Goal: Task Accomplishment & Management: Use online tool/utility

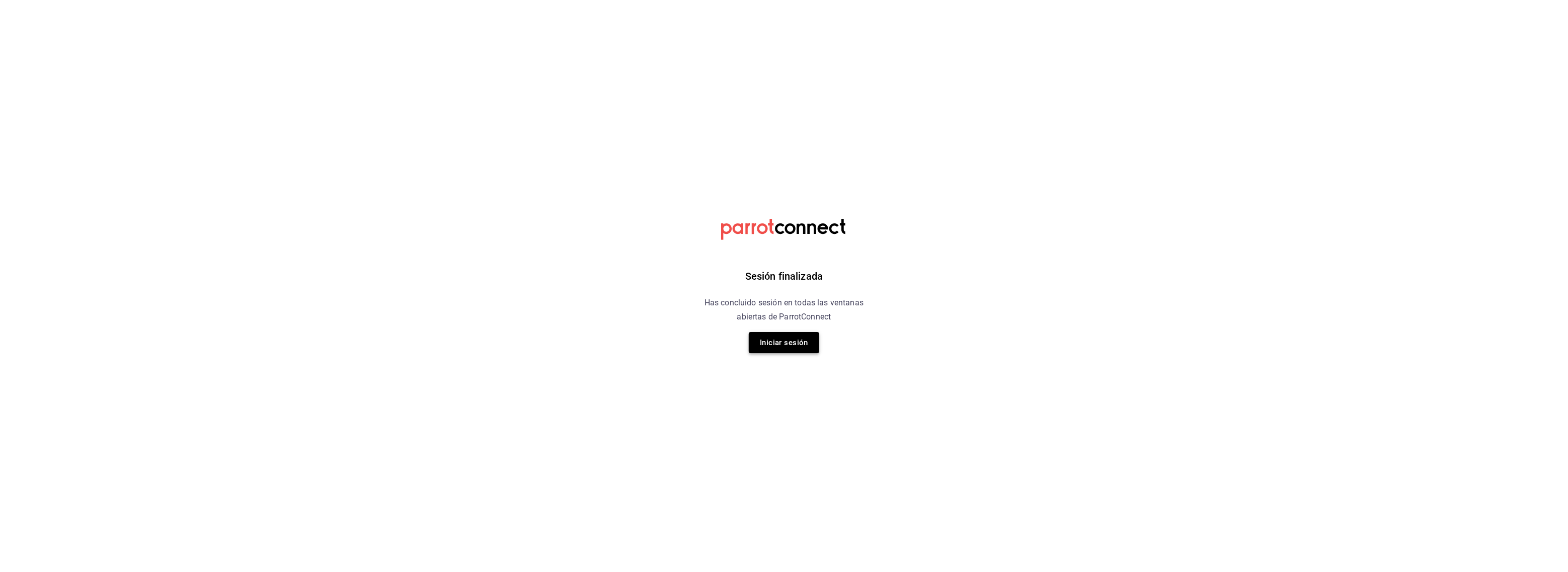
click at [773, 341] on button "Iniciar sesión" at bounding box center [784, 343] width 71 height 21
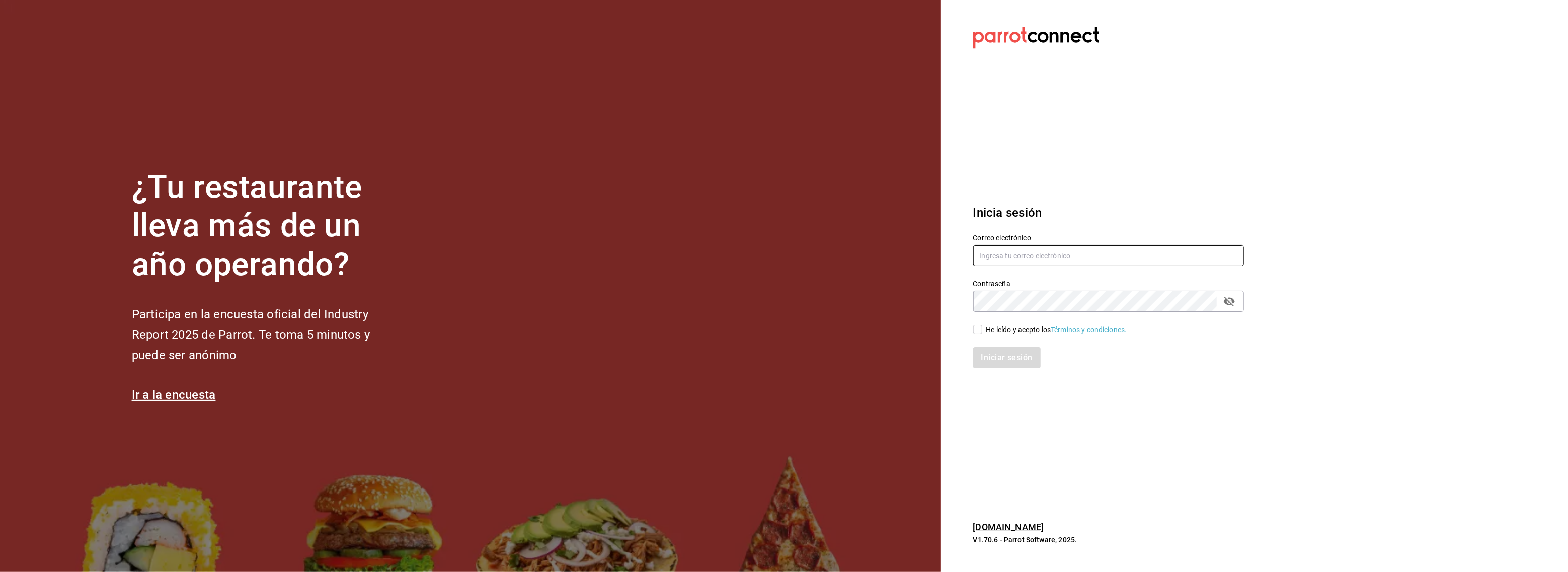
click at [1029, 258] on input "text" at bounding box center [1108, 256] width 271 height 21
type input "josebermeahomie@gmail.com"
drag, startPoint x: 973, startPoint y: 329, endPoint x: 997, endPoint y: 338, distance: 25.6
click at [977, 330] on input "He leído y acepto los Términos y condiciones." at bounding box center [978, 329] width 9 height 9
checkbox input "true"
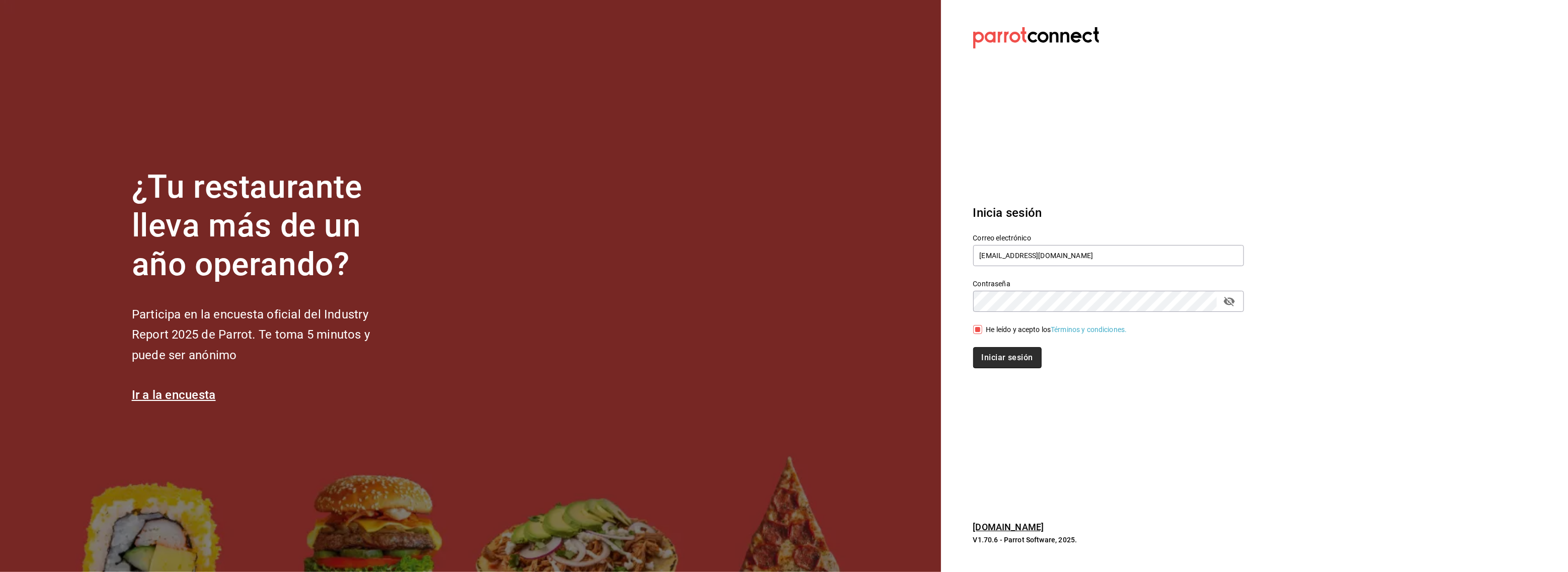
click at [1001, 355] on button "Iniciar sesión" at bounding box center [1007, 357] width 68 height 21
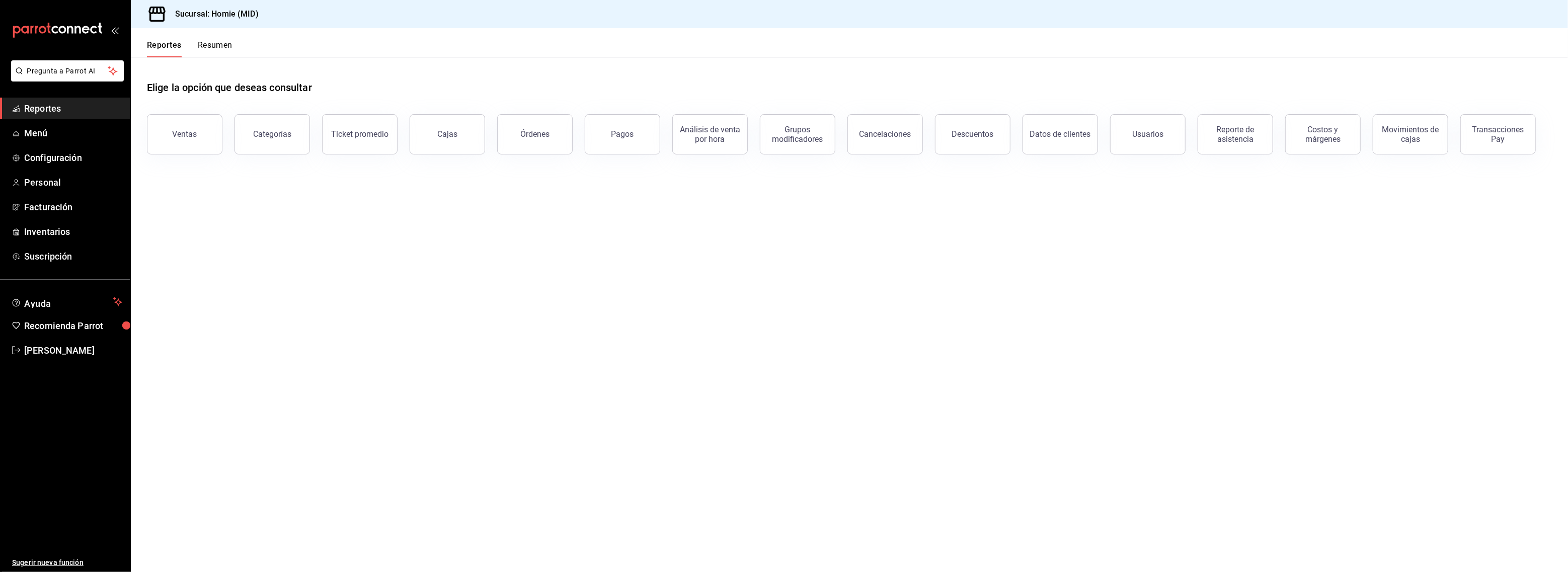
drag, startPoint x: 184, startPoint y: 127, endPoint x: 189, endPoint y: 132, distance: 7.1
click at [189, 131] on button "Ventas" at bounding box center [184, 134] width 75 height 40
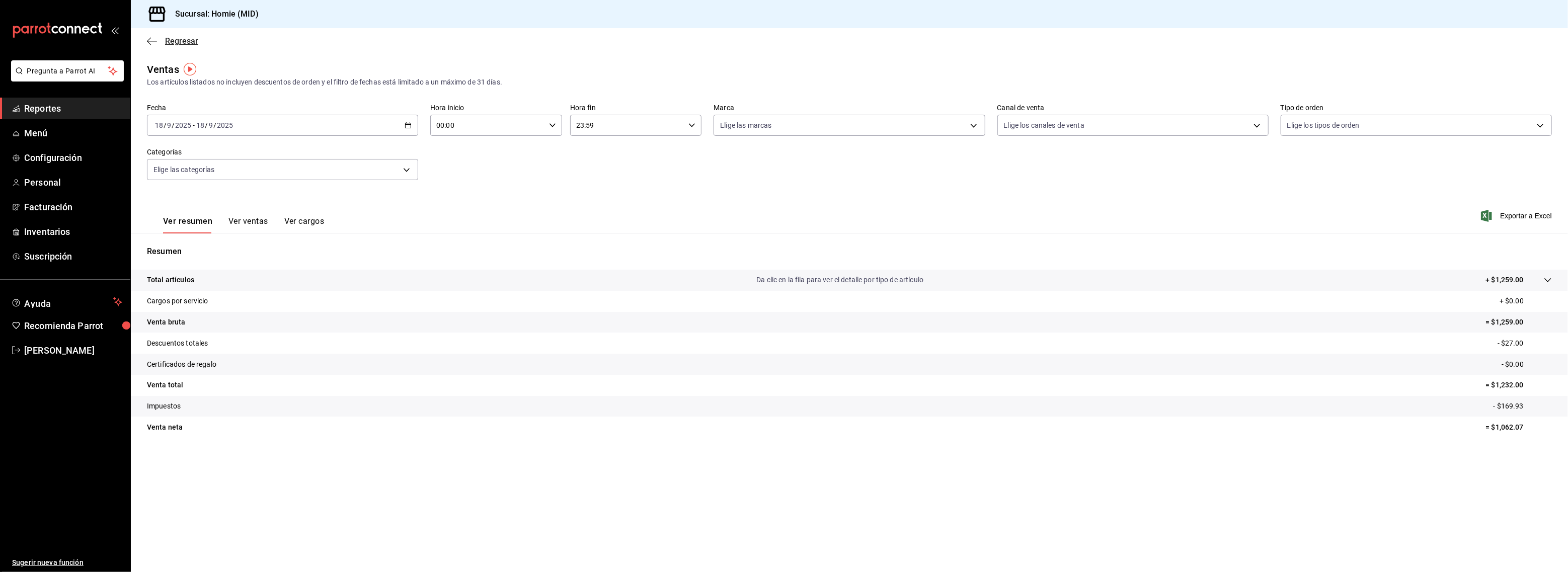
click at [150, 37] on icon "button" at bounding box center [152, 41] width 10 height 9
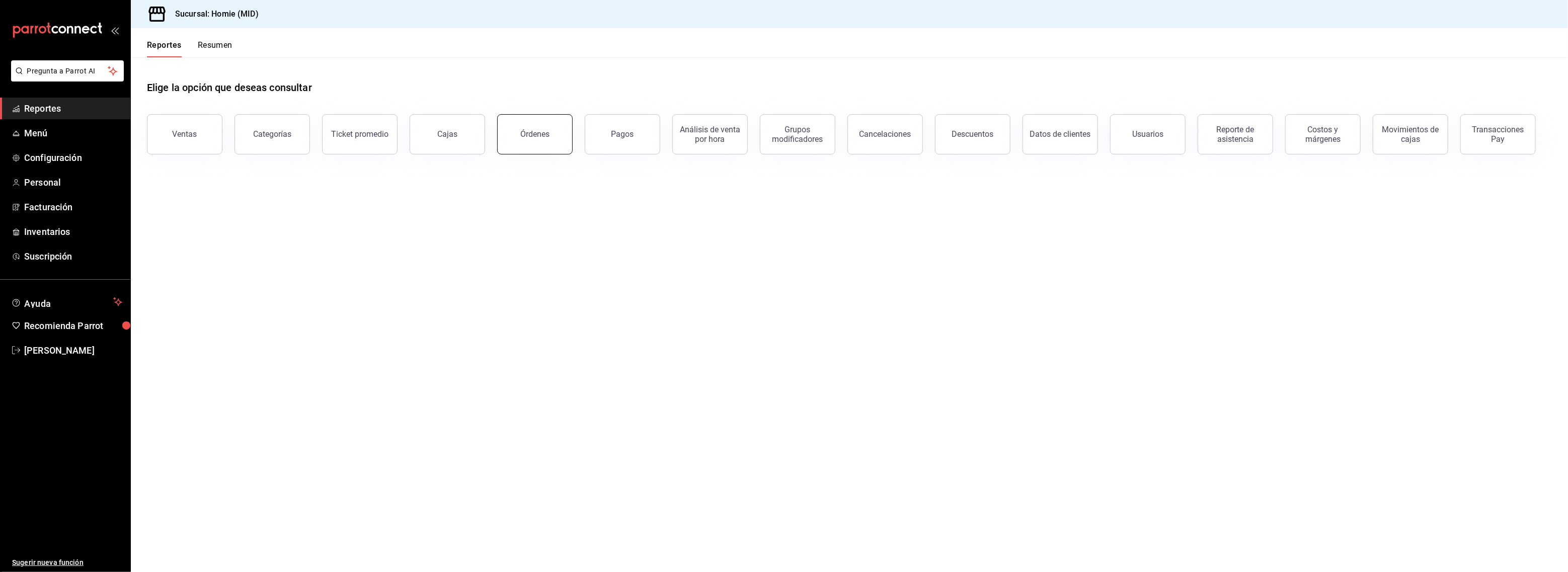
click at [547, 128] on button "Órdenes" at bounding box center [535, 134] width 75 height 40
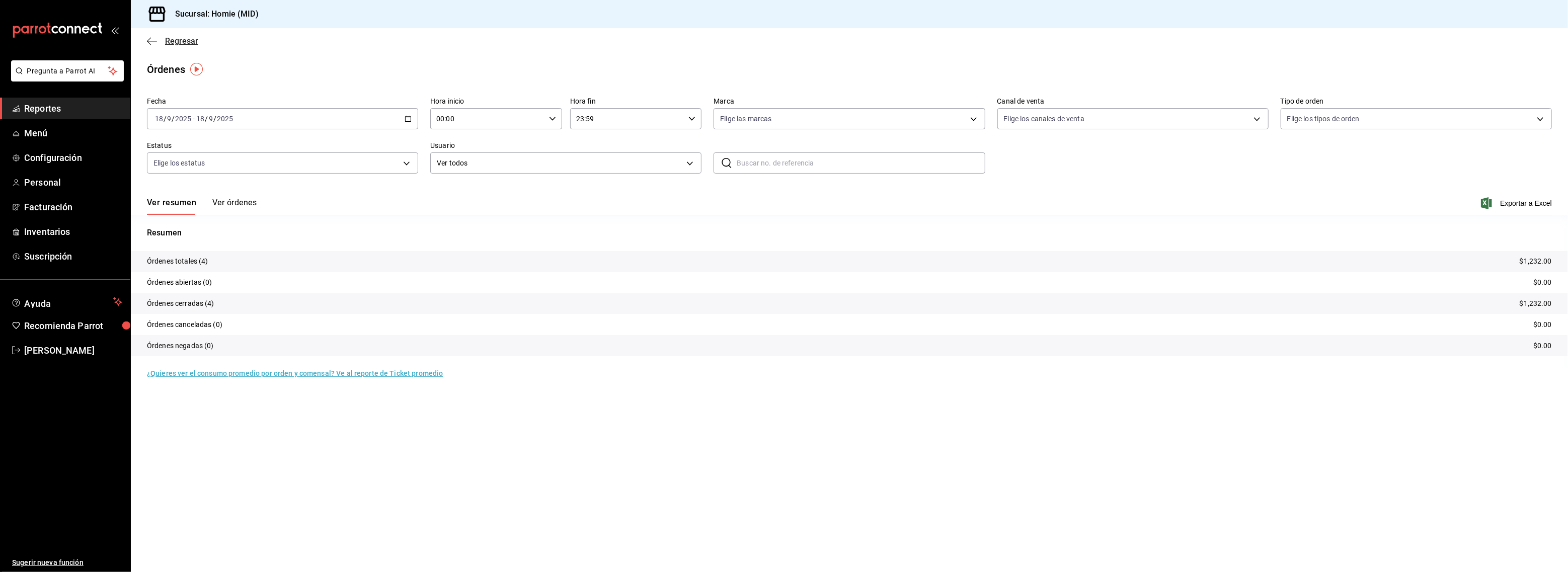
click at [153, 37] on icon "button" at bounding box center [152, 41] width 10 height 9
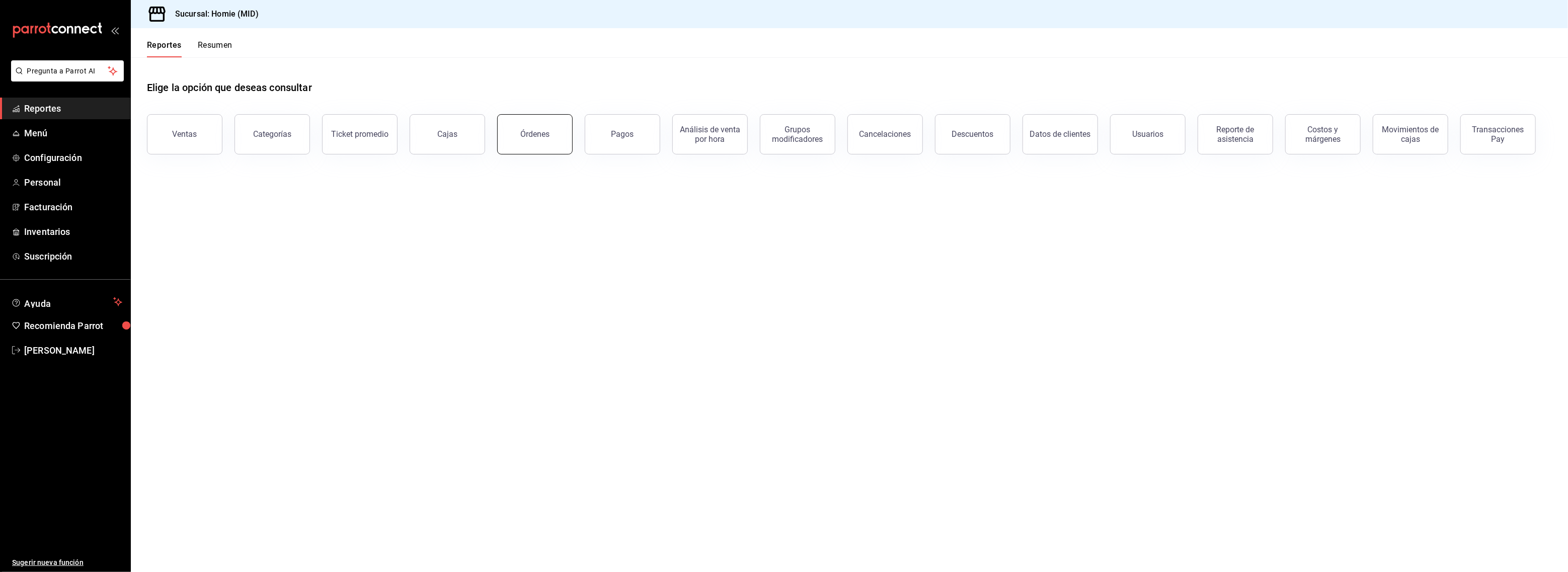
click at [539, 141] on button "Órdenes" at bounding box center [535, 134] width 75 height 40
